Goal: Information Seeking & Learning: Check status

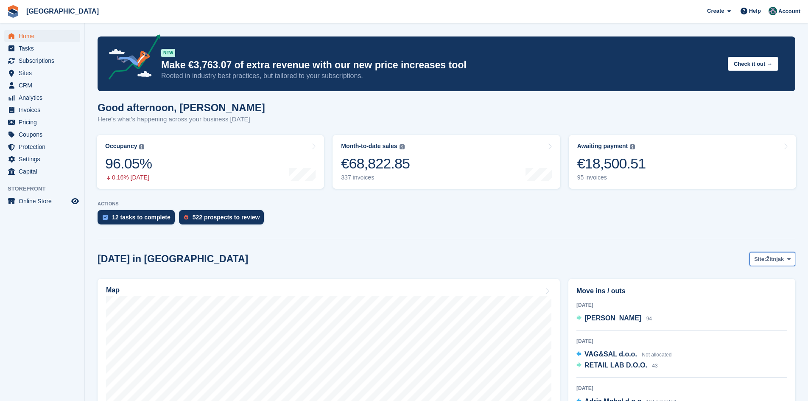
click at [784, 257] on button "Site: Žitnjak" at bounding box center [773, 259] width 46 height 14
click at [772, 297] on link "Zagreb zapad" at bounding box center [755, 294] width 74 height 15
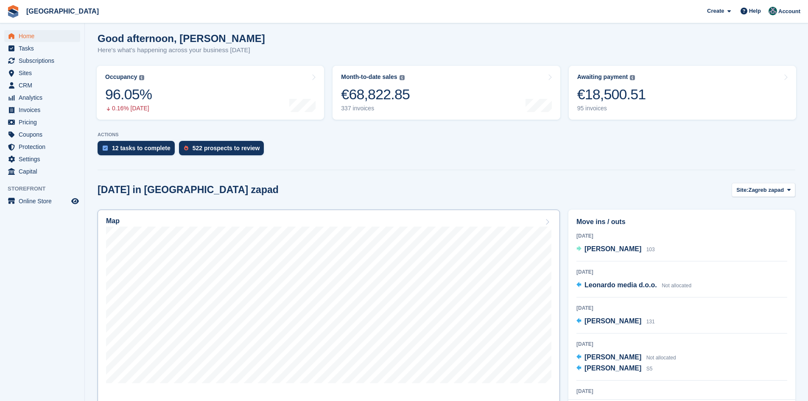
scroll to position [170, 0]
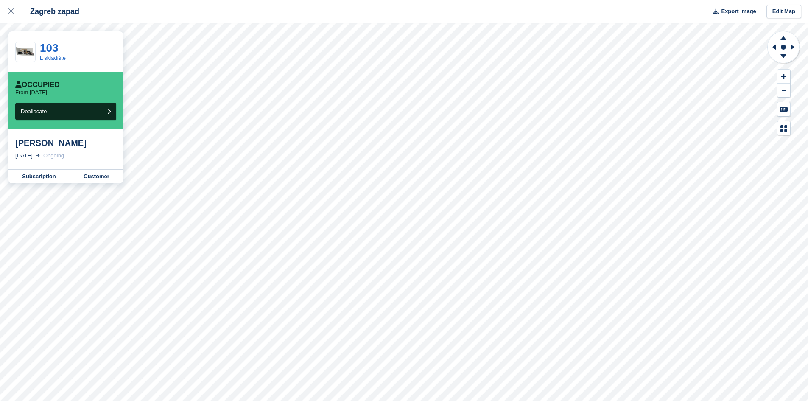
click at [8, 142] on div "Zagreb zapad Export Image Edit Map 103 L skladište Occupied From [DATE] Dealloc…" at bounding box center [404, 200] width 808 height 401
click at [120, 155] on div "[PERSON_NAME] [DATE] Ongoing" at bounding box center [65, 149] width 115 height 41
drag, startPoint x: 81, startPoint y: 144, endPoint x: 15, endPoint y: 147, distance: 66.3
click at [15, 147] on div "[PERSON_NAME]" at bounding box center [65, 143] width 101 height 10
copy div "[PERSON_NAME]"
